Goal: Contribute content

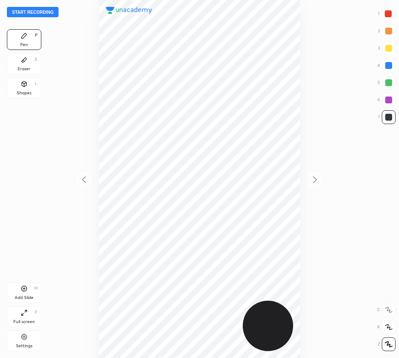
scroll to position [358, 261]
click at [31, 12] on button "Start recording" at bounding box center [33, 12] width 52 height 10
click at [388, 14] on div at bounding box center [388, 13] width 7 height 7
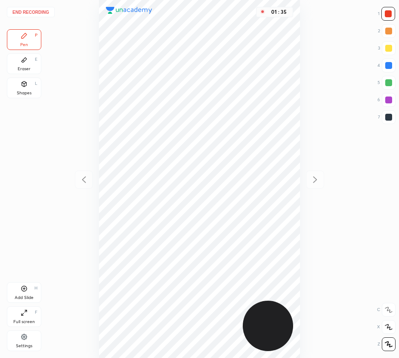
click at [388, 117] on div at bounding box center [388, 117] width 7 height 7
click at [28, 292] on div "Add Slide H" at bounding box center [24, 292] width 34 height 21
drag, startPoint x: 86, startPoint y: 175, endPoint x: 82, endPoint y: 169, distance: 6.8
click at [86, 176] on icon at bounding box center [84, 179] width 10 height 10
drag, startPoint x: 315, startPoint y: 179, endPoint x: 307, endPoint y: 171, distance: 12.2
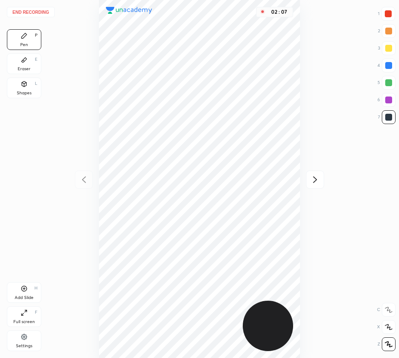
click at [315, 179] on icon at bounding box center [315, 179] width 10 height 10
click at [85, 183] on icon at bounding box center [84, 179] width 10 height 10
click at [315, 180] on icon at bounding box center [315, 179] width 10 height 10
click at [84, 181] on icon at bounding box center [84, 179] width 4 height 6
click at [315, 176] on div at bounding box center [315, 180] width 18 height 18
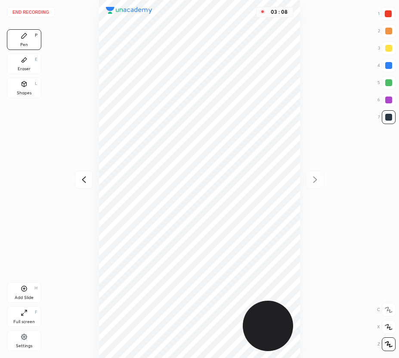
click at [28, 289] on div "Add Slide H" at bounding box center [24, 292] width 34 height 21
drag, startPoint x: 85, startPoint y: 176, endPoint x: 85, endPoint y: 170, distance: 5.6
click at [85, 176] on icon at bounding box center [84, 179] width 10 height 10
click at [311, 179] on icon at bounding box center [315, 179] width 10 height 10
click at [312, 179] on div "03 : 18" at bounding box center [199, 179] width 261 height 358
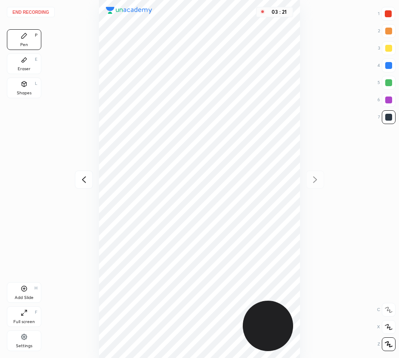
click at [83, 176] on icon at bounding box center [84, 179] width 10 height 10
click at [310, 174] on div at bounding box center [315, 180] width 18 height 18
drag, startPoint x: 26, startPoint y: 65, endPoint x: 49, endPoint y: 61, distance: 23.2
click at [29, 66] on div "Eraser E" at bounding box center [24, 63] width 34 height 21
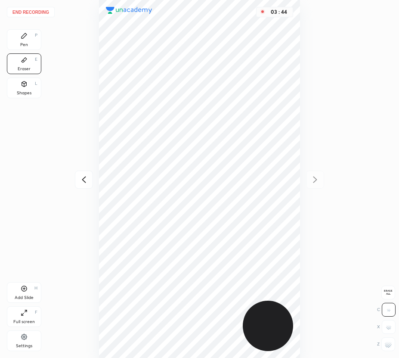
click at [20, 35] on div "Pen P" at bounding box center [24, 39] width 34 height 21
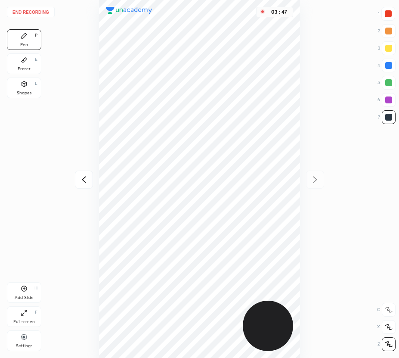
click at [25, 63] on icon at bounding box center [24, 59] width 7 height 7
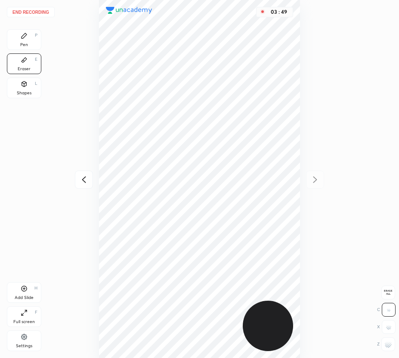
click at [24, 42] on div "Pen P" at bounding box center [24, 39] width 34 height 21
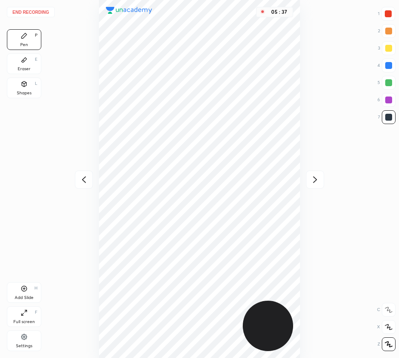
click at [24, 287] on icon at bounding box center [24, 288] width 7 height 7
click at [81, 176] on icon at bounding box center [84, 179] width 10 height 10
drag, startPoint x: 316, startPoint y: 182, endPoint x: 312, endPoint y: 180, distance: 4.8
click at [316, 182] on icon at bounding box center [315, 179] width 10 height 10
click at [20, 60] on div "Eraser E" at bounding box center [24, 63] width 34 height 21
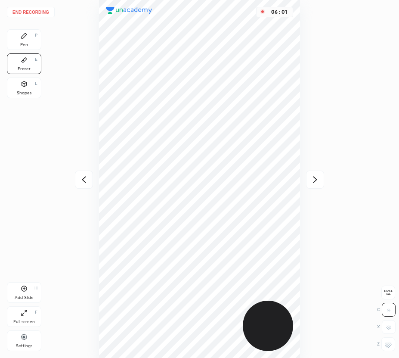
drag, startPoint x: 22, startPoint y: 40, endPoint x: 89, endPoint y: 60, distance: 69.7
click at [24, 40] on div "Pen P" at bounding box center [24, 39] width 34 height 21
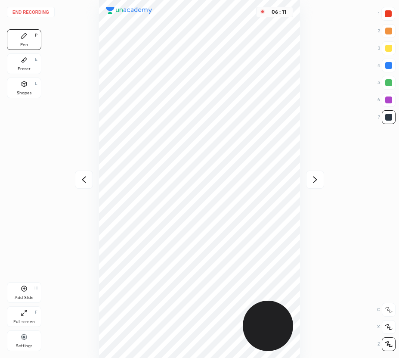
click at [84, 180] on icon at bounding box center [84, 179] width 10 height 10
click at [85, 180] on icon at bounding box center [84, 179] width 10 height 10
click at [314, 179] on icon at bounding box center [315, 179] width 10 height 10
click at [315, 179] on icon at bounding box center [315, 179] width 10 height 10
click at [316, 180] on icon at bounding box center [315, 179] width 4 height 6
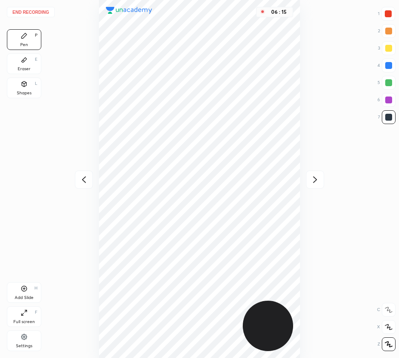
click at [84, 178] on icon at bounding box center [84, 179] width 10 height 10
click at [40, 12] on button "End recording" at bounding box center [31, 12] width 48 height 10
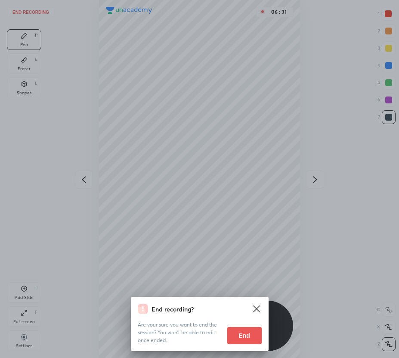
drag, startPoint x: 250, startPoint y: 336, endPoint x: 245, endPoint y: 337, distance: 4.8
click at [249, 336] on button "End" at bounding box center [244, 335] width 34 height 17
